Goal: Find contact information: Find contact information

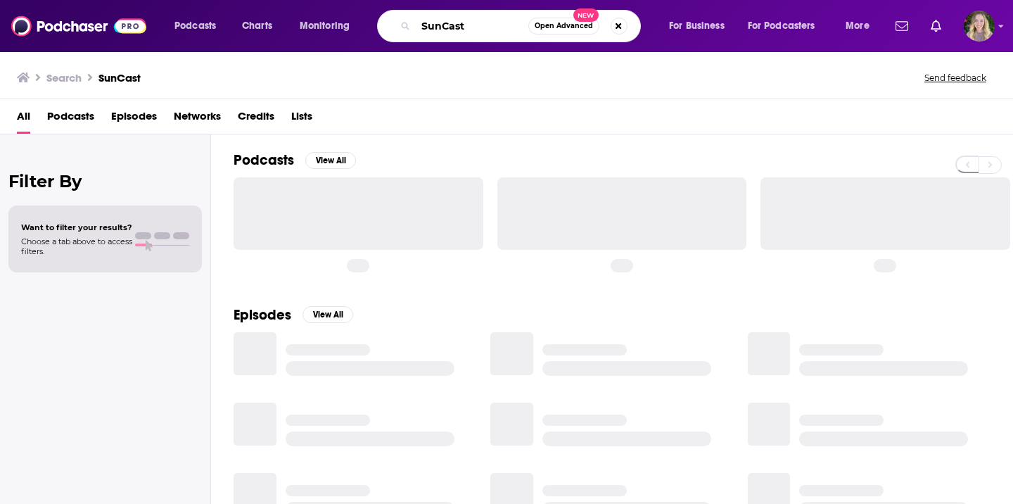
click at [492, 33] on input "SunCast" at bounding box center [472, 26] width 113 height 23
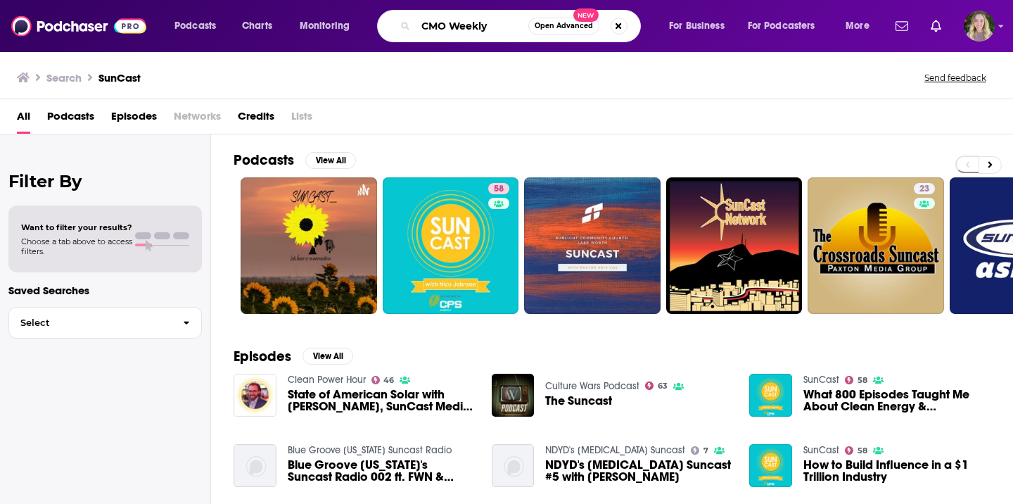
type input "CMO Weekly"
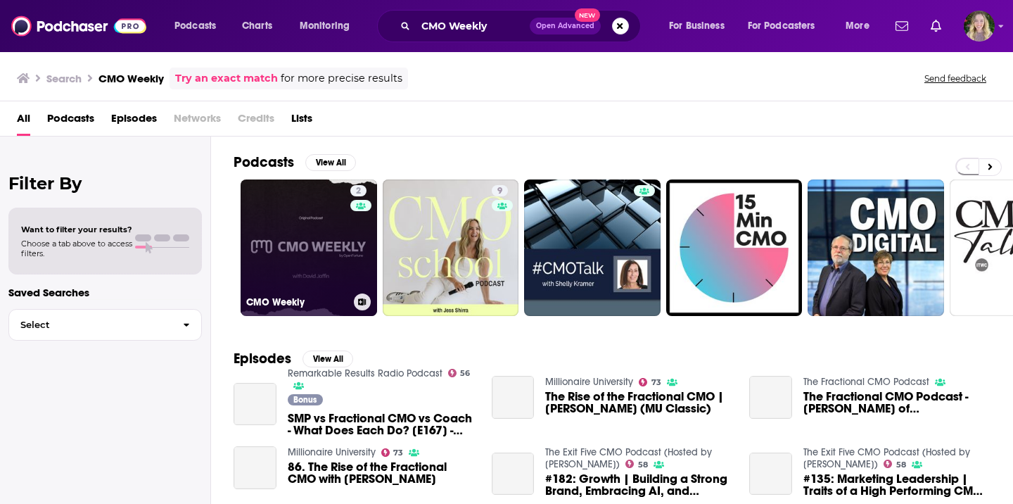
click at [336, 245] on link "2 CMO Weekly" at bounding box center [309, 247] width 137 height 137
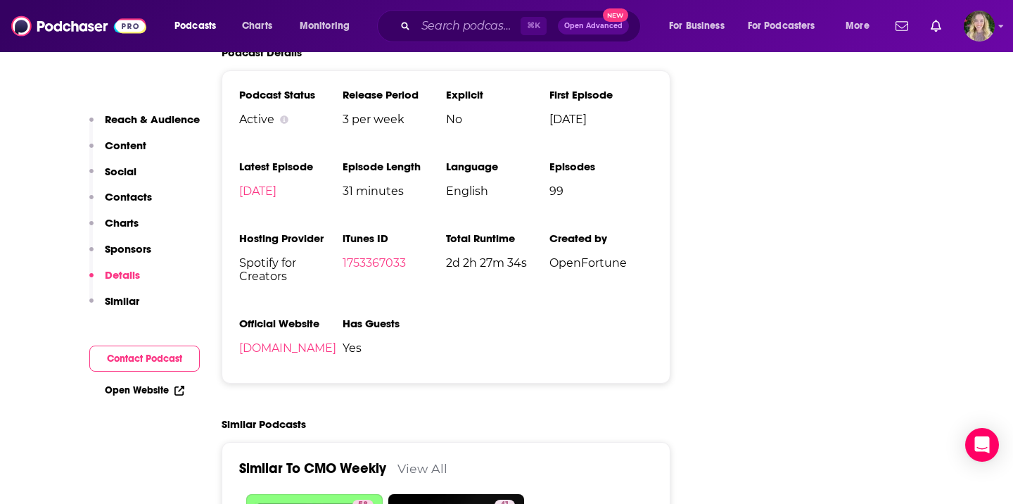
scroll to position [1452, 0]
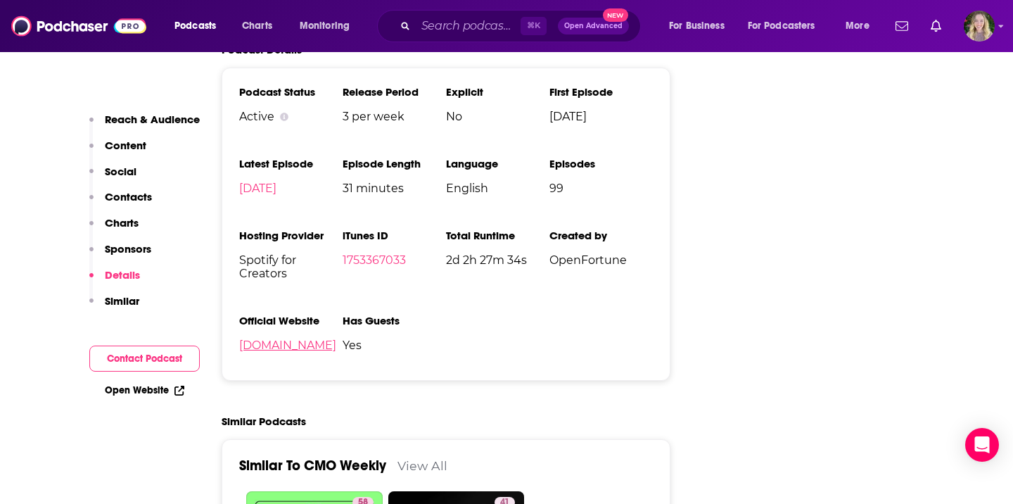
click at [336, 351] on link "[DOMAIN_NAME]" at bounding box center [287, 344] width 97 height 13
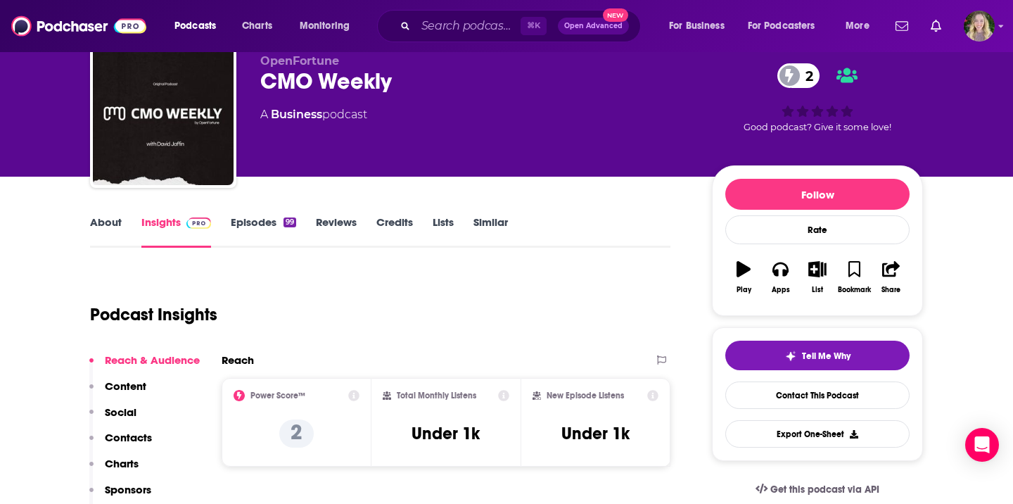
scroll to position [58, 0]
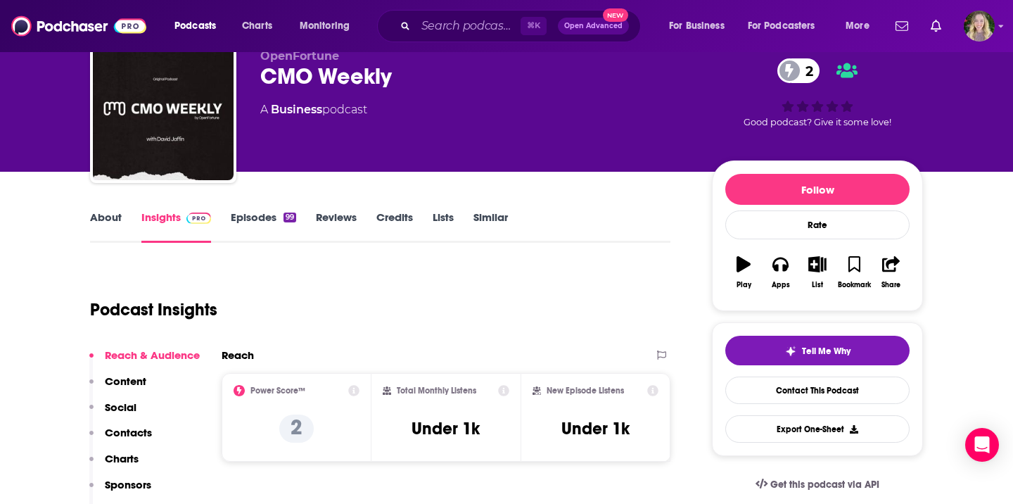
click at [111, 213] on link "About" at bounding box center [106, 226] width 32 height 32
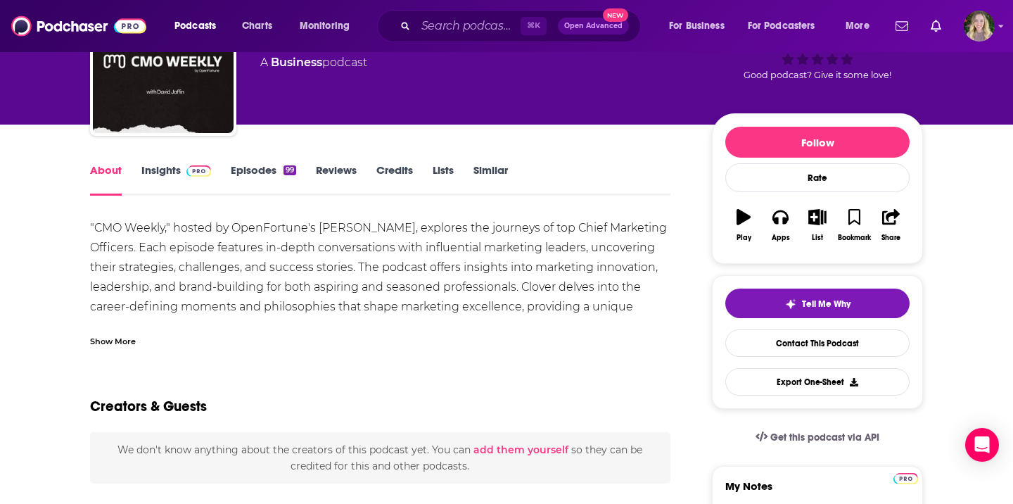
scroll to position [142, 0]
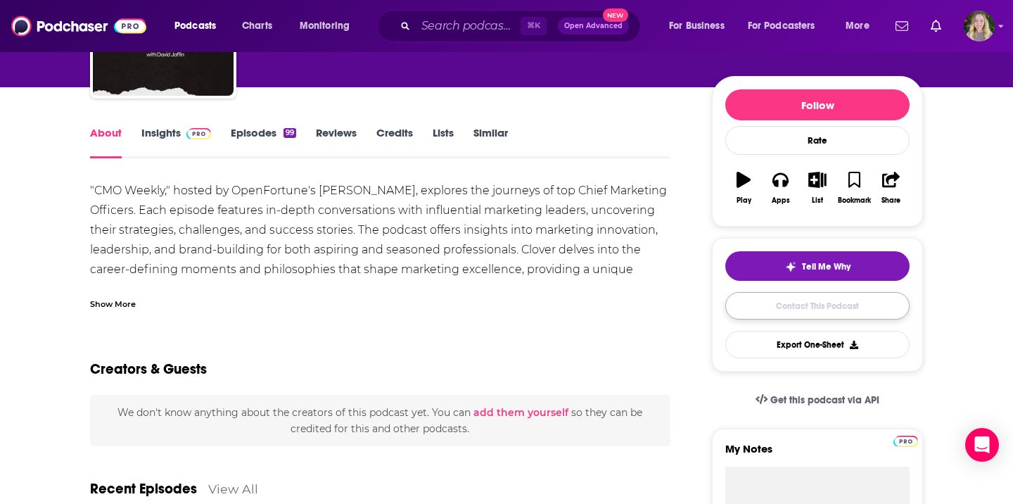
click at [780, 312] on link "Contact This Podcast" at bounding box center [817, 305] width 184 height 27
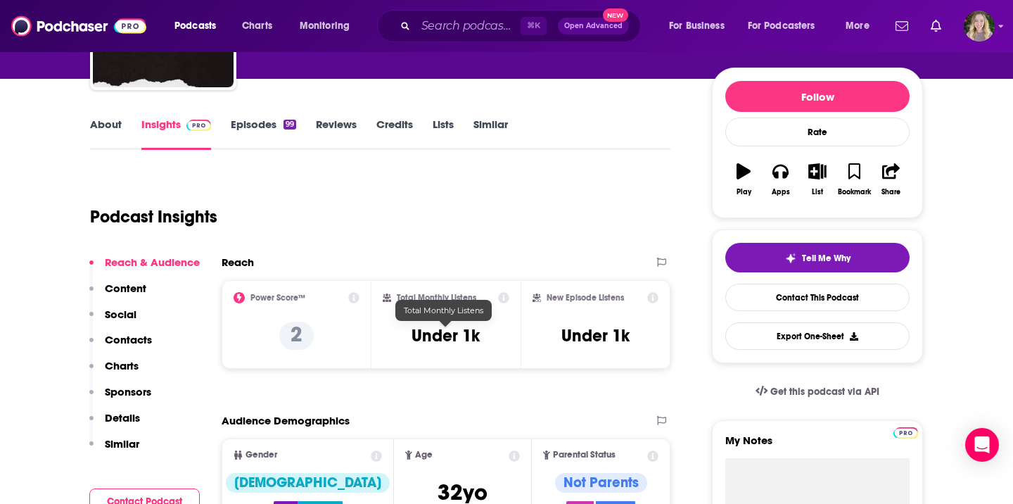
scroll to position [103, 0]
